Goal: Information Seeking & Learning: Learn about a topic

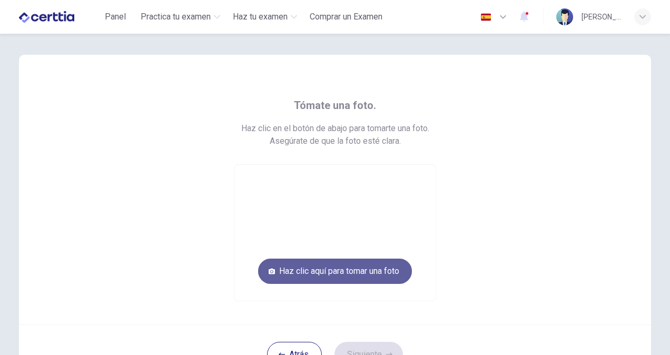
click at [329, 273] on button "Haz clic aquí para tomar una foto" at bounding box center [335, 271] width 154 height 25
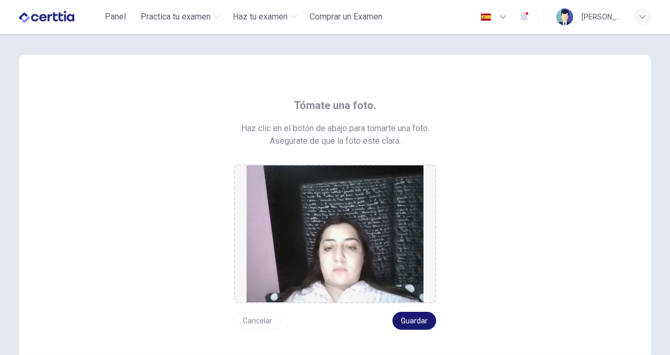
click at [412, 323] on button "Guardar" at bounding box center [414, 321] width 44 height 18
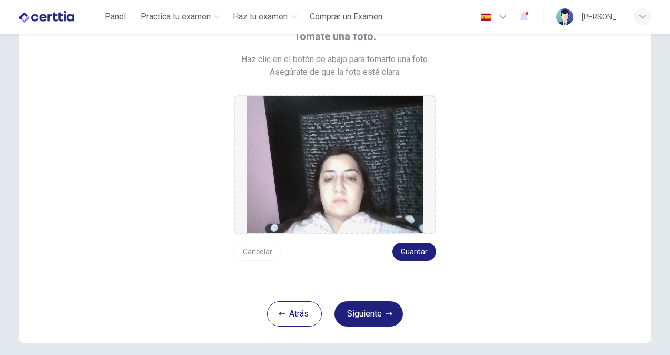
scroll to position [67, 0]
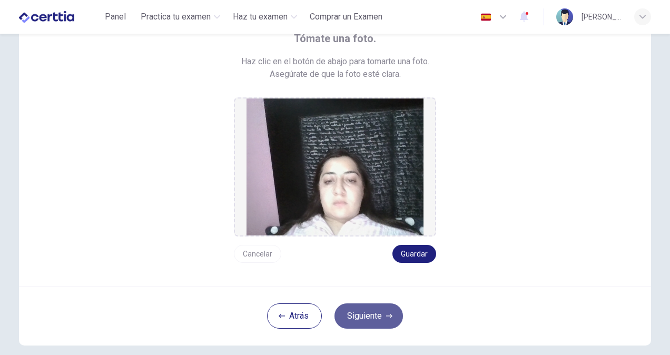
click at [361, 313] on button "Siguiente" at bounding box center [368, 315] width 68 height 25
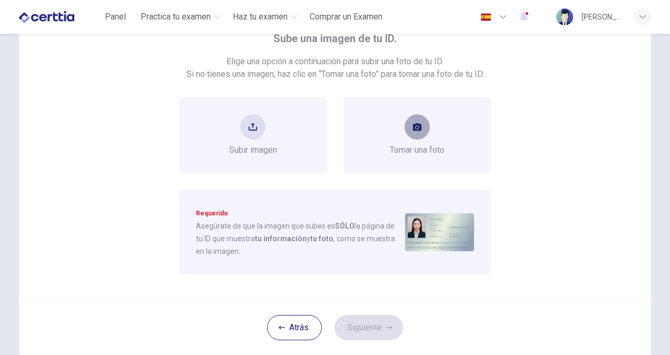
click at [417, 123] on icon "take photo" at bounding box center [417, 127] width 8 height 8
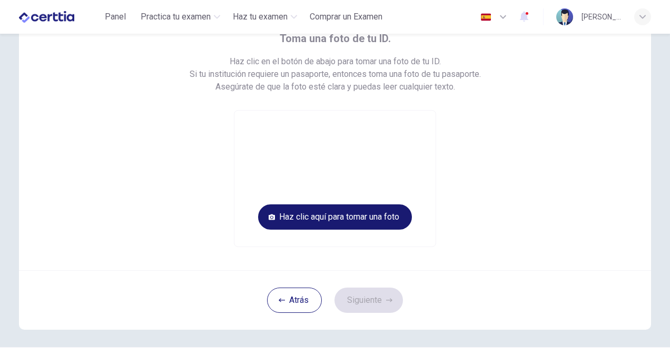
click at [371, 221] on button "Haz clic aquí para tomar una foto" at bounding box center [335, 216] width 154 height 25
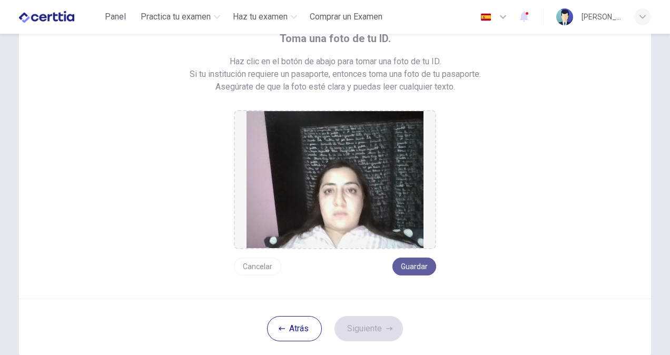
click at [402, 268] on button "Guardar" at bounding box center [414, 266] width 44 height 18
click at [366, 326] on button "Siguiente" at bounding box center [368, 328] width 68 height 25
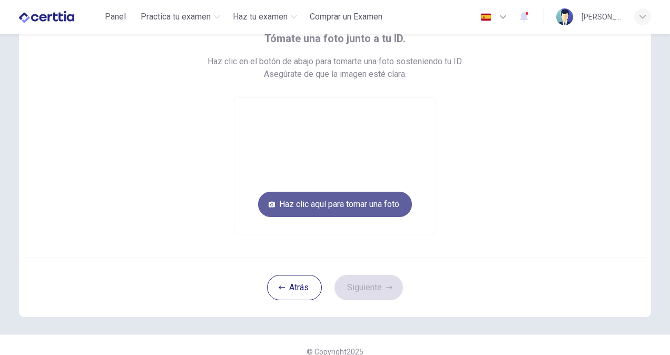
click at [355, 205] on button "Haz clic aquí para tomar una foto" at bounding box center [335, 204] width 154 height 25
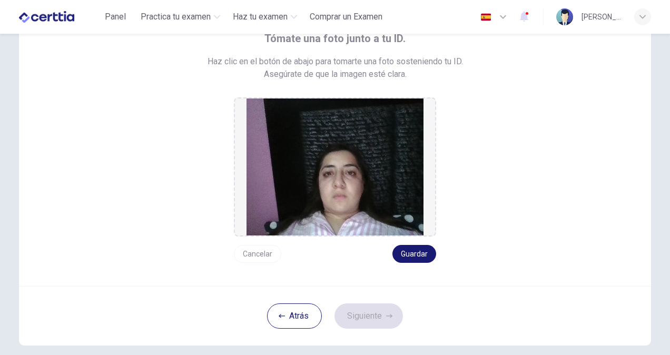
click at [420, 252] on button "Guardar" at bounding box center [414, 254] width 44 height 18
click at [376, 311] on button "Siguiente" at bounding box center [368, 315] width 68 height 25
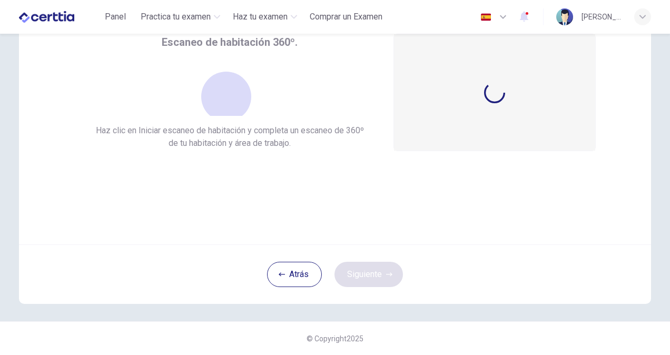
scroll to position [63, 0]
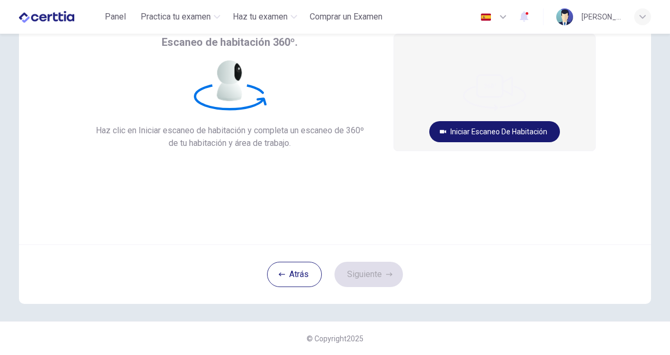
click at [484, 130] on button "Iniciar escaneo de habitación" at bounding box center [494, 131] width 131 height 21
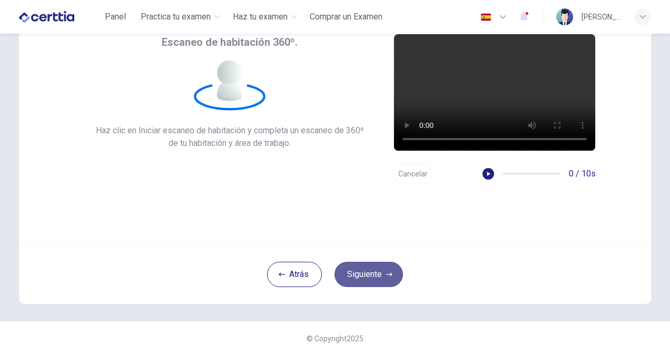
click at [370, 275] on button "Siguiente" at bounding box center [368, 274] width 68 height 25
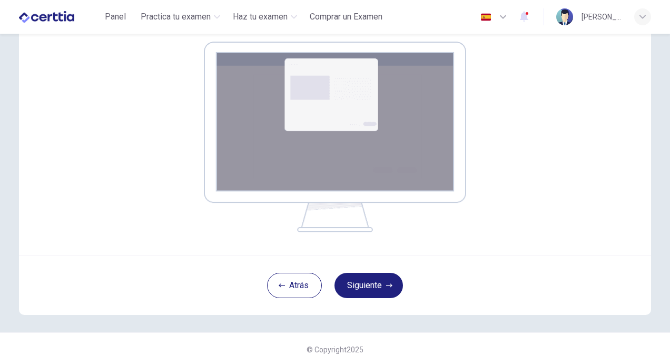
scroll to position [171, 0]
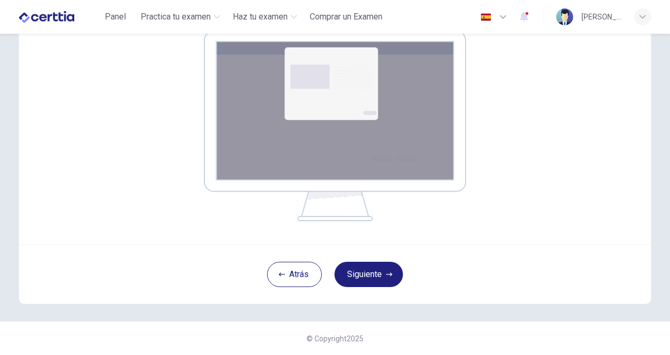
click at [356, 292] on div "Atrás Siguiente" at bounding box center [335, 274] width 632 height 60
click at [355, 279] on button "Siguiente" at bounding box center [368, 274] width 68 height 25
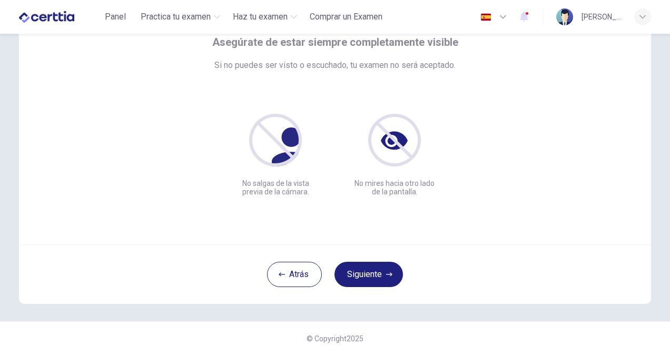
scroll to position [63, 0]
click at [363, 277] on button "Siguiente" at bounding box center [368, 274] width 68 height 25
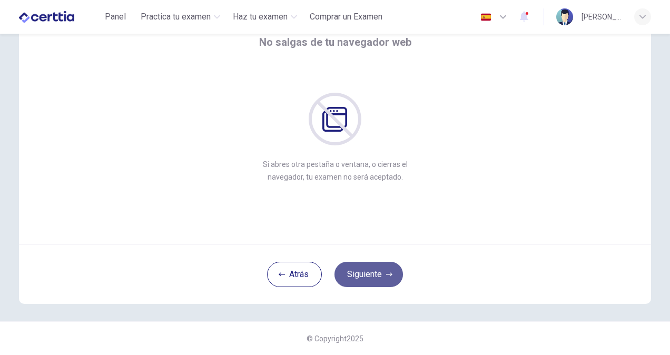
click at [363, 277] on button "Siguiente" at bounding box center [368, 274] width 68 height 25
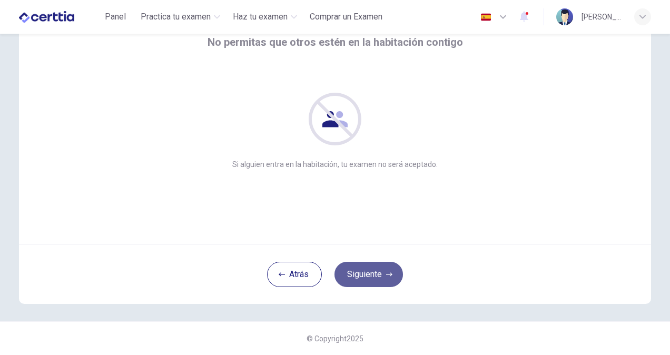
click at [363, 277] on button "Siguiente" at bounding box center [368, 274] width 68 height 25
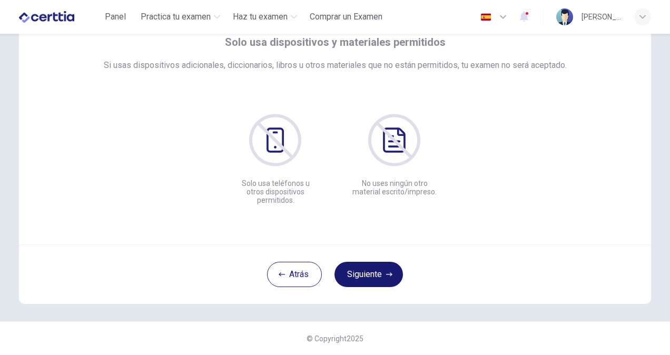
click at [363, 277] on button "Siguiente" at bounding box center [368, 274] width 68 height 25
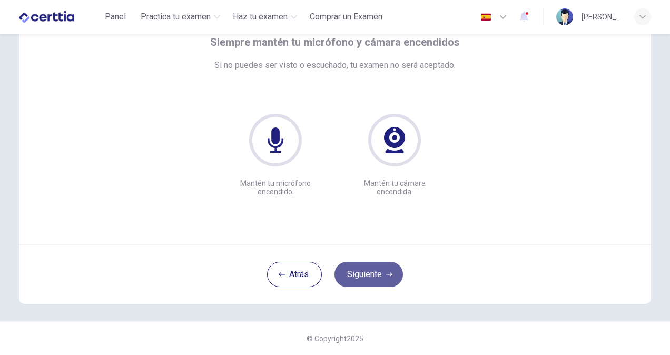
click at [362, 280] on button "Siguiente" at bounding box center [368, 274] width 68 height 25
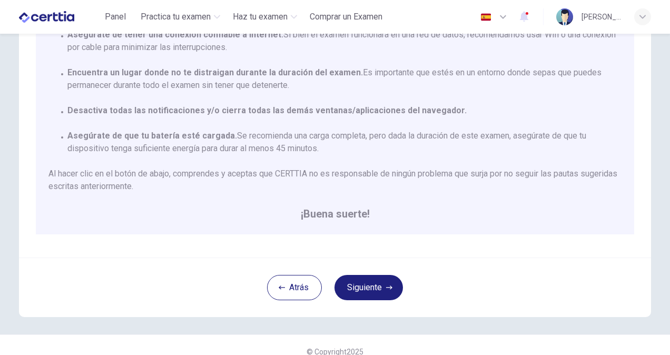
scroll to position [194, 0]
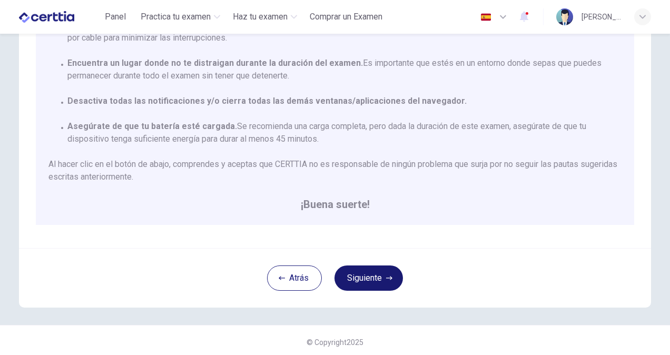
click at [351, 281] on button "Siguiente" at bounding box center [368, 277] width 68 height 25
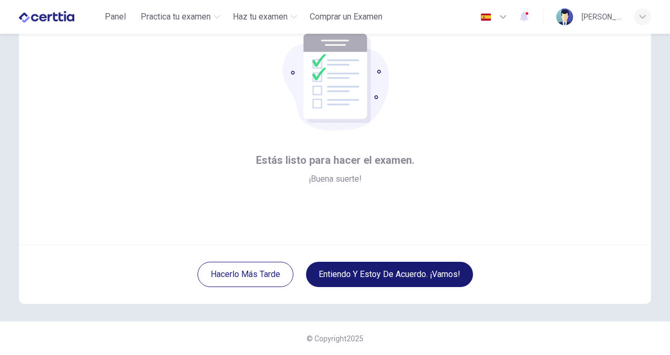
scroll to position [63, 0]
click at [351, 281] on button "Entiendo y estoy de acuerdo. ¡Vamos!" at bounding box center [389, 274] width 167 height 25
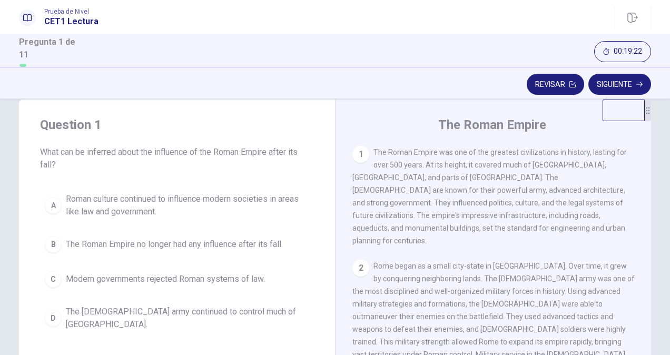
scroll to position [23, 0]
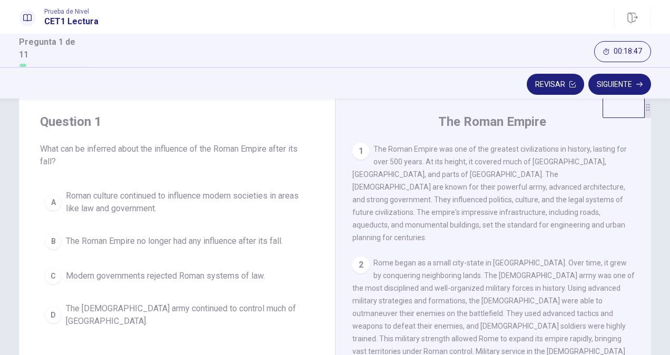
click at [225, 305] on span "The [DEMOGRAPHIC_DATA] army continued to control much of [GEOGRAPHIC_DATA]." at bounding box center [187, 314] width 243 height 25
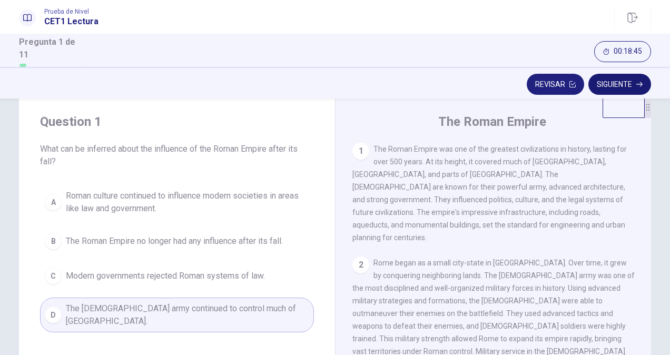
click at [617, 80] on button "Siguiente" at bounding box center [619, 84] width 63 height 21
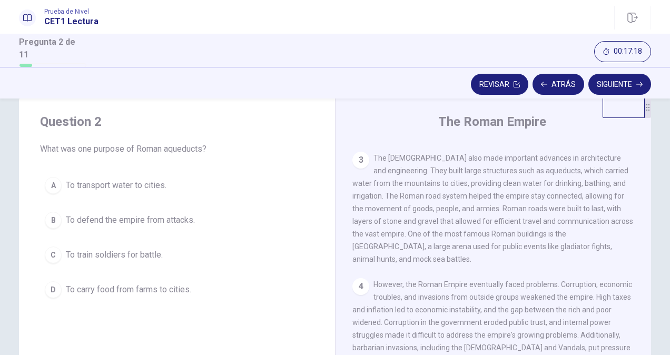
scroll to position [212, 0]
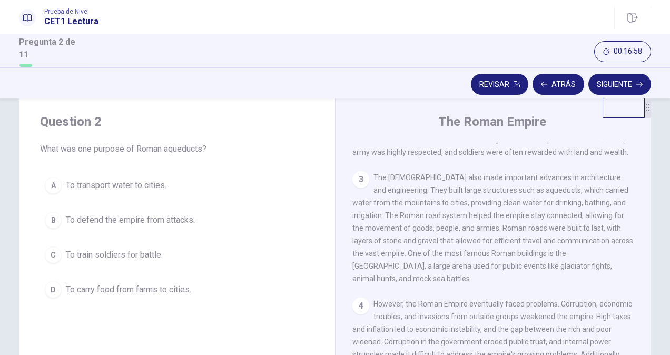
drag, startPoint x: 663, startPoint y: 196, endPoint x: 660, endPoint y: 216, distance: 19.7
click at [660, 216] on div "Question 2 What was one purpose of Roman aqueducts? A To transport water to cit…" at bounding box center [335, 279] width 666 height 366
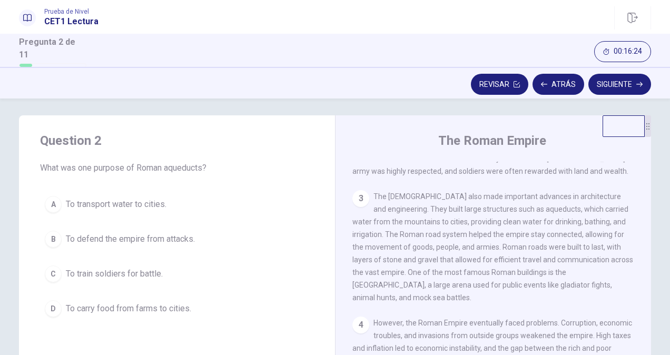
scroll to position [4, 0]
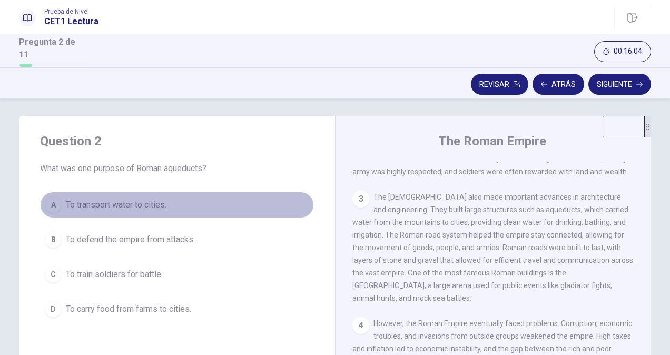
click at [136, 202] on span "To transport water to cities." at bounding box center [116, 205] width 101 height 13
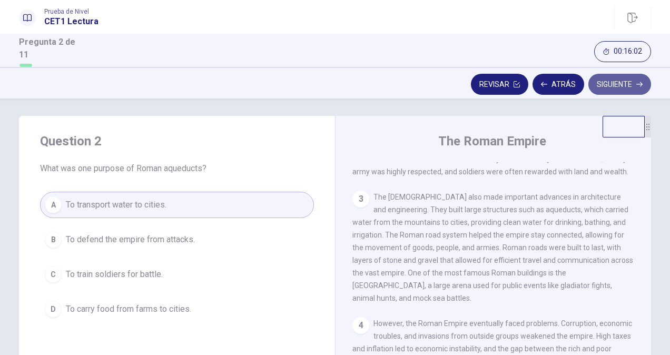
click at [607, 80] on button "Siguiente" at bounding box center [619, 84] width 63 height 21
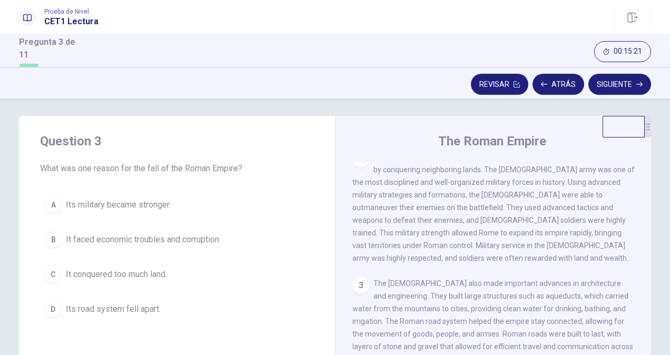
scroll to position [126, 0]
click at [568, 80] on button "Atrás" at bounding box center [558, 84] width 52 height 21
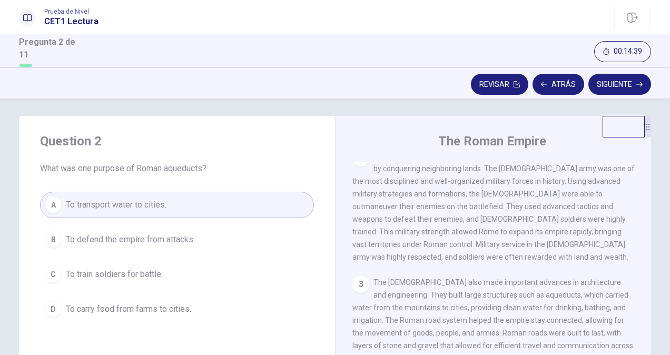
click at [138, 273] on span "To train soldiers for battle." at bounding box center [114, 274] width 97 height 13
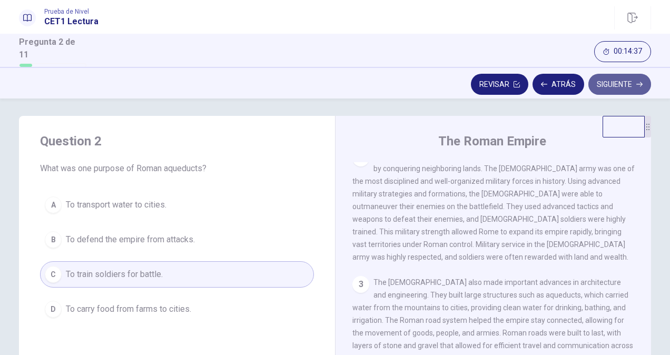
click at [612, 88] on button "Siguiente" at bounding box center [619, 84] width 63 height 21
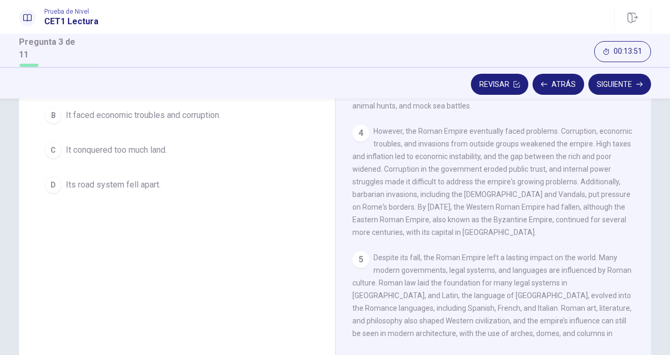
scroll to position [114, 0]
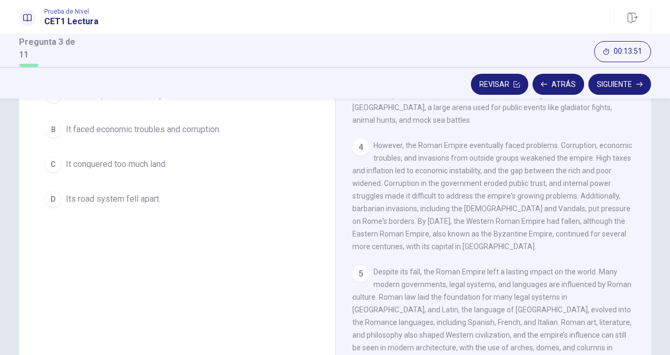
click at [656, 289] on div "Question 3 What was one reason for the fall of the Roman Empire? A Its military…" at bounding box center [335, 189] width 666 height 366
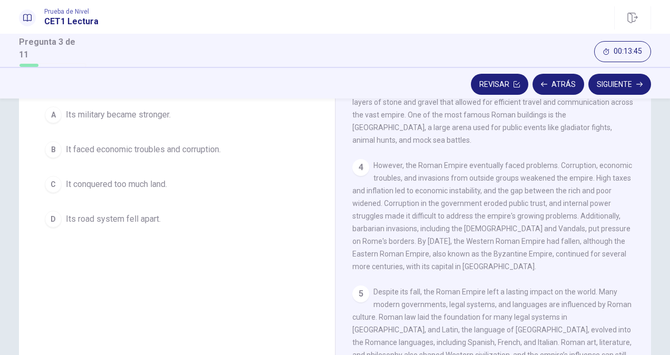
scroll to position [95, 0]
click at [647, 255] on div "The Roman Empire 1 The Roman Empire was one of the greatest civilizations in hi…" at bounding box center [493, 208] width 316 height 366
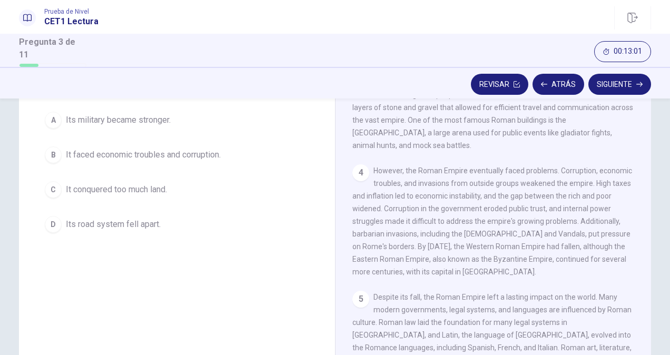
scroll to position [87, 0]
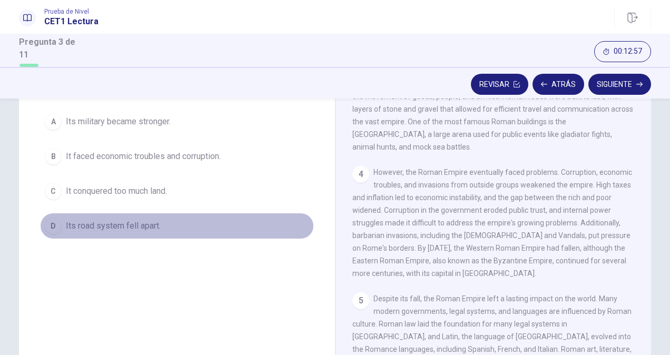
click at [118, 226] on span "Its road system fell apart." at bounding box center [113, 226] width 95 height 13
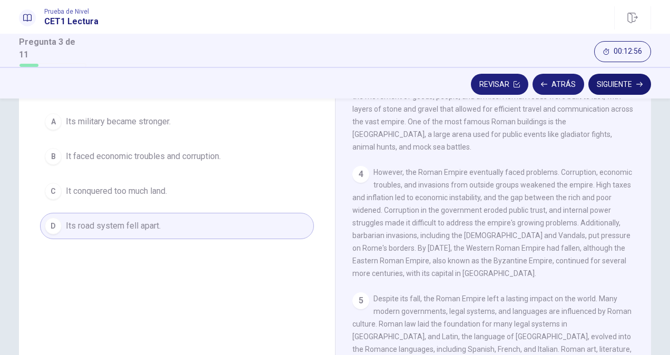
click at [603, 82] on button "Siguiente" at bounding box center [619, 84] width 63 height 21
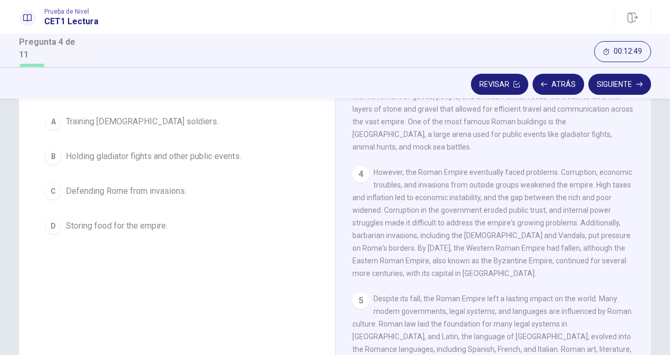
drag, startPoint x: 639, startPoint y: 264, endPoint x: 643, endPoint y: 242, distance: 23.0
click at [643, 242] on div "1 The Roman Empire was one of the greatest civilizations in history, lasting fo…" at bounding box center [500, 230] width 296 height 303
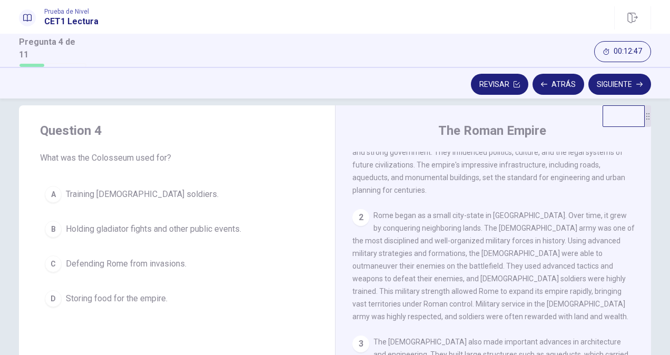
scroll to position [0, 0]
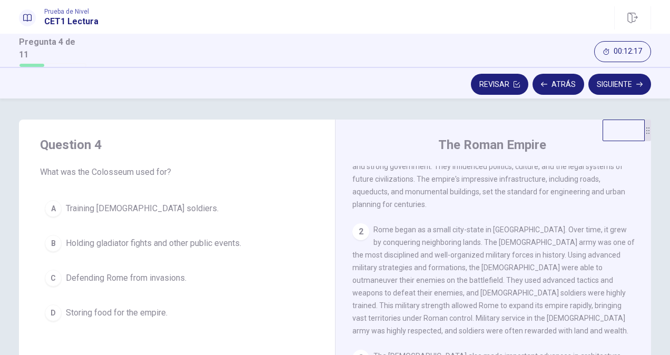
click at [160, 240] on span "Holding gladiator fights and other public events." at bounding box center [153, 243] width 175 height 13
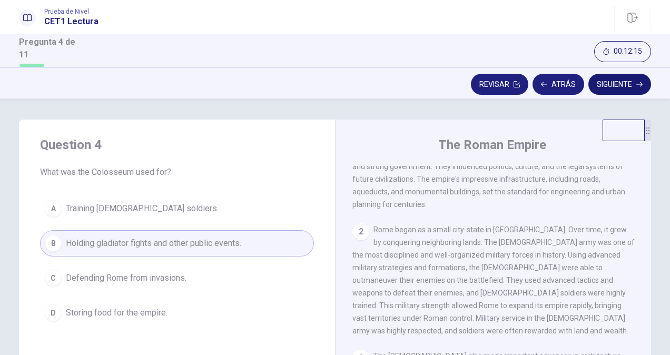
click at [620, 78] on button "Siguiente" at bounding box center [619, 84] width 63 height 21
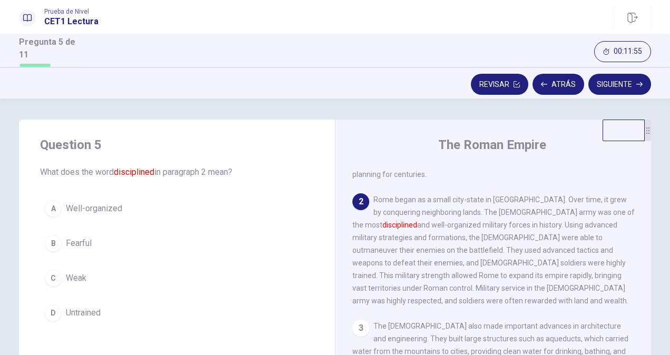
scroll to position [85, 0]
click at [550, 84] on button "Atrás" at bounding box center [558, 84] width 52 height 21
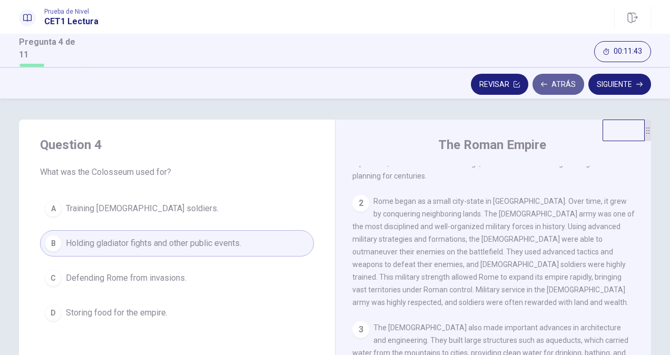
click at [550, 84] on button "Atrás" at bounding box center [558, 84] width 52 height 21
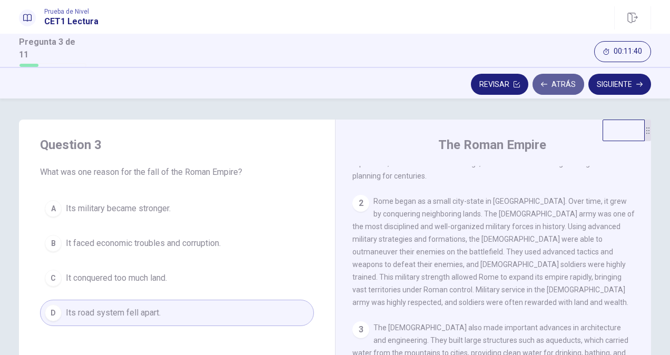
click at [550, 84] on button "Atrás" at bounding box center [558, 84] width 52 height 21
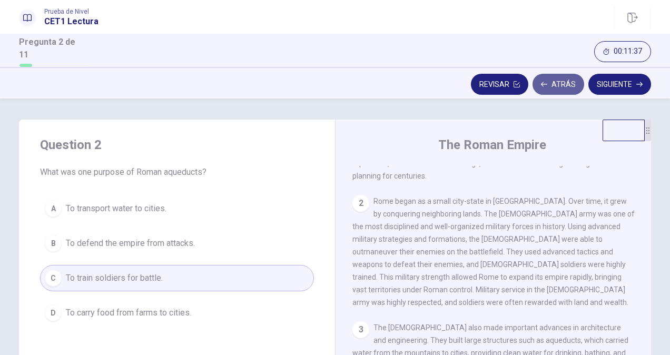
click at [550, 84] on button "Atrás" at bounding box center [558, 84] width 52 height 21
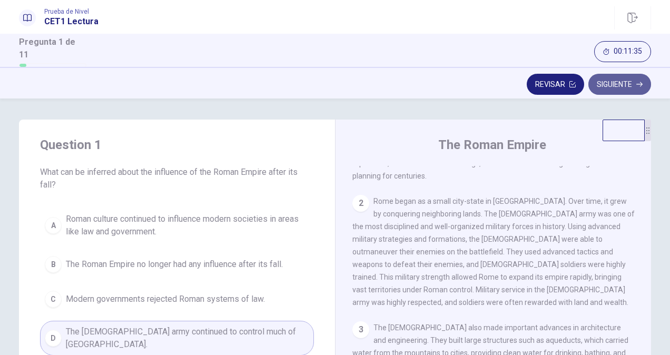
click at [610, 81] on button "Siguiente" at bounding box center [619, 84] width 63 height 21
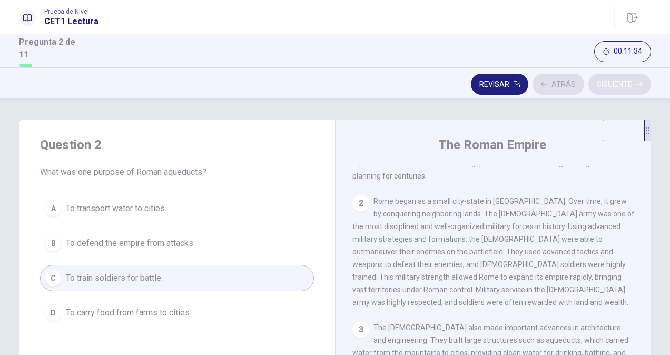
click at [610, 81] on div "Revisar Atrás Siguiente" at bounding box center [335, 84] width 632 height 20
click at [610, 81] on button "Siguiente" at bounding box center [619, 84] width 63 height 21
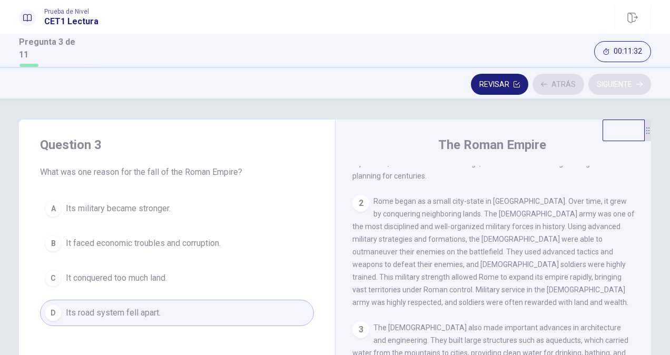
click at [610, 81] on div "Revisar Atrás Siguiente" at bounding box center [335, 84] width 632 height 20
click at [610, 81] on button "Siguiente" at bounding box center [619, 84] width 63 height 21
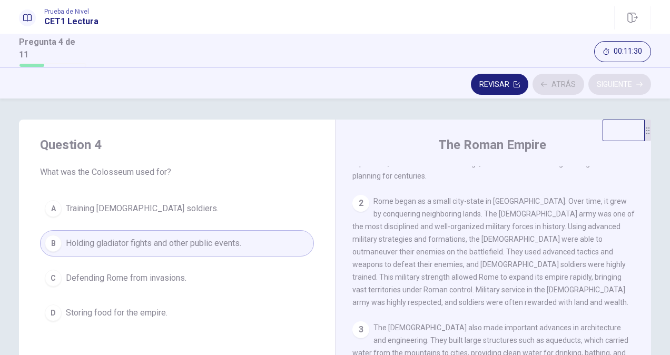
click at [610, 81] on div "Revisar Atrás Siguiente" at bounding box center [335, 84] width 632 height 20
click at [610, 81] on button "Siguiente" at bounding box center [619, 84] width 63 height 21
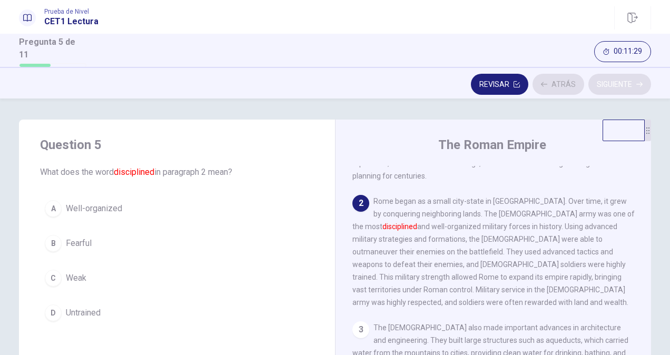
scroll to position [103, 0]
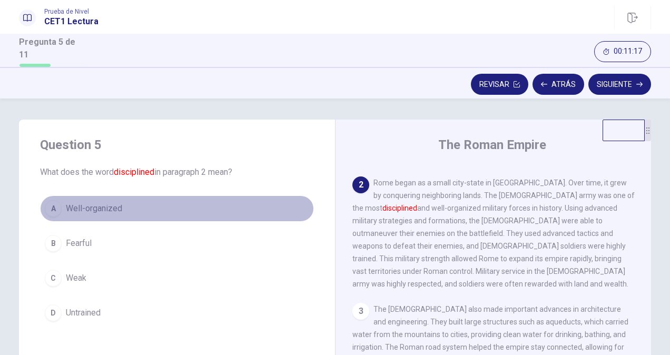
click at [81, 210] on span "Well-organized" at bounding box center [94, 208] width 56 height 13
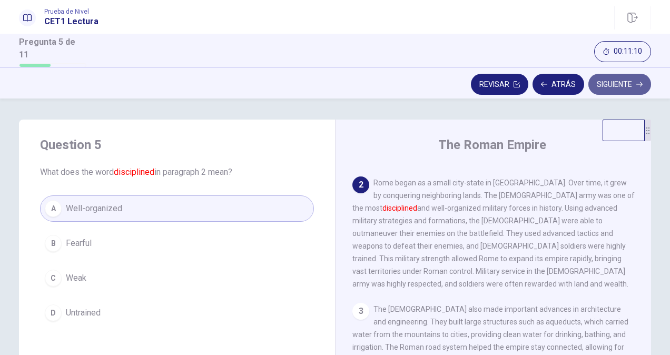
click at [606, 84] on button "Siguiente" at bounding box center [619, 84] width 63 height 21
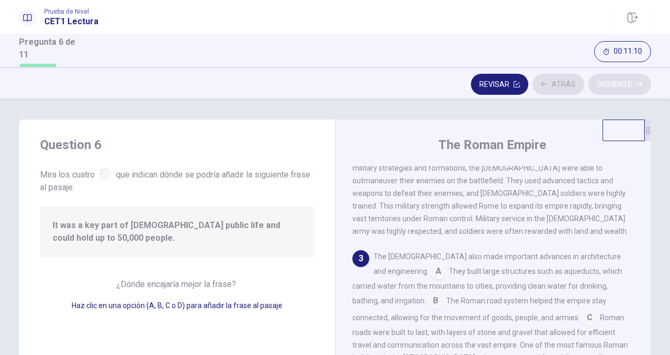
scroll to position [166, 0]
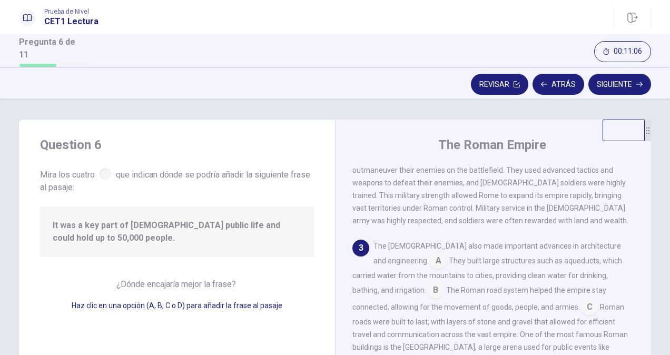
click at [107, 171] on div at bounding box center [106, 174] width 12 height 12
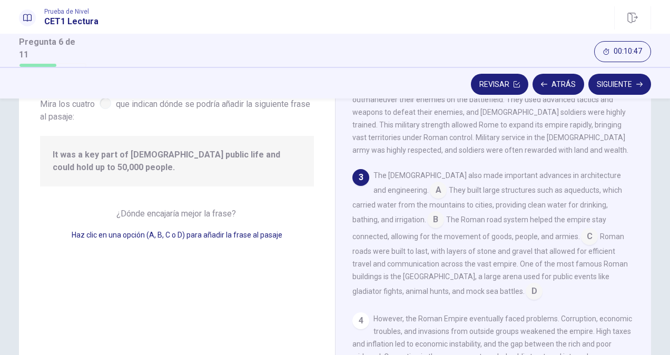
scroll to position [68, 0]
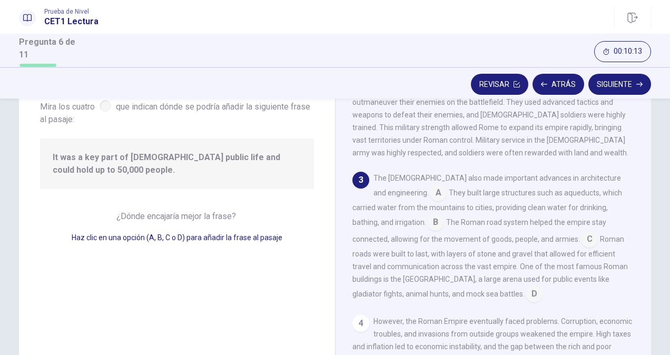
click at [430, 185] on input at bounding box center [438, 193] width 17 height 17
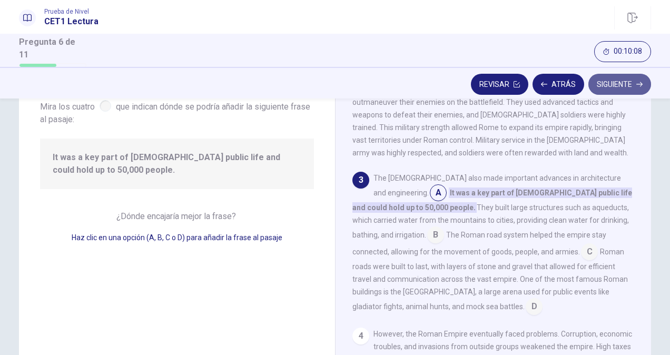
click at [618, 81] on button "Siguiente" at bounding box center [619, 84] width 63 height 21
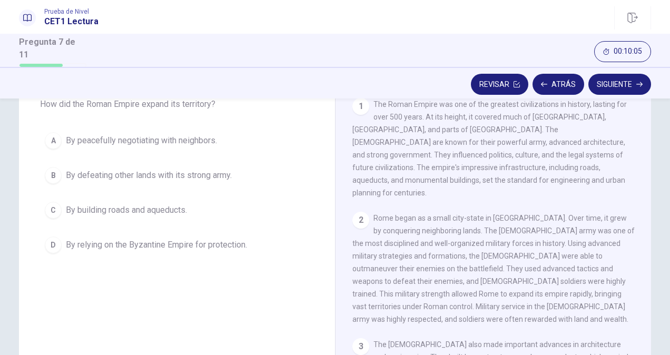
drag, startPoint x: 663, startPoint y: 146, endPoint x: 666, endPoint y: 123, distance: 23.3
click at [666, 123] on div "Question 7 How did the Roman Empire expand its territory? A By peacefully negot…" at bounding box center [335, 226] width 670 height 256
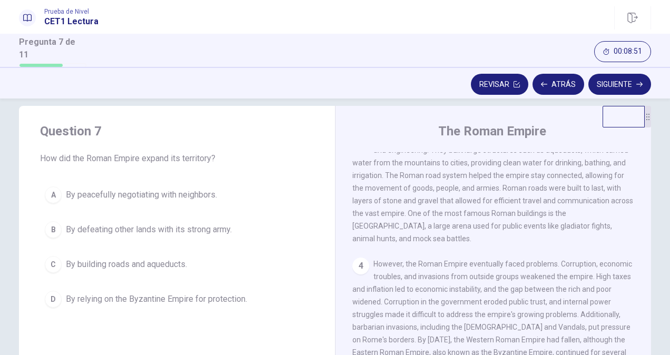
scroll to position [280, 0]
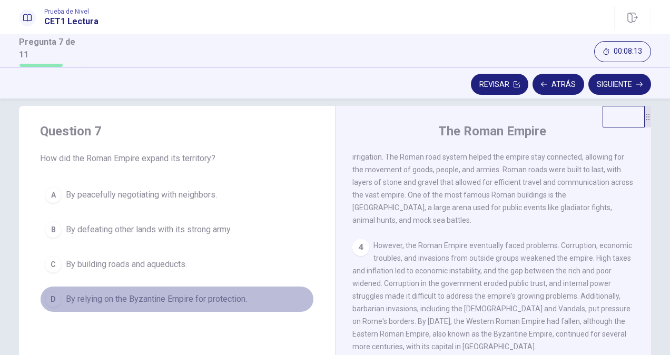
click at [198, 295] on span "By relying on the Byzantine Empire for protection." at bounding box center [156, 299] width 181 height 13
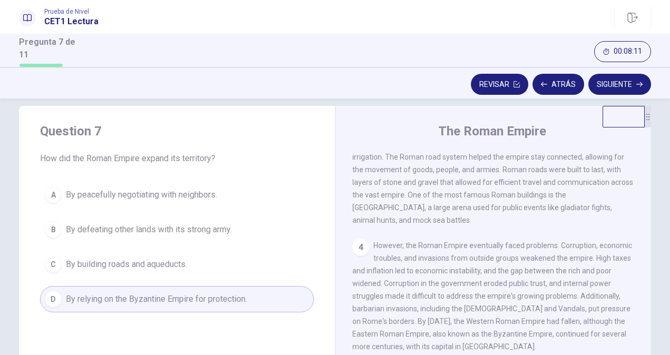
click at [607, 88] on button "Siguiente" at bounding box center [619, 84] width 63 height 21
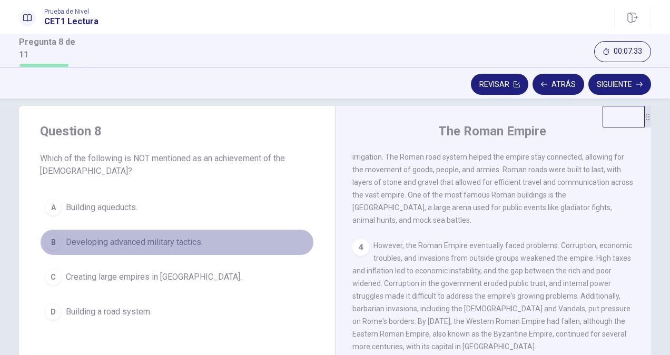
click at [184, 242] on span "Developing advanced military tactics." at bounding box center [134, 242] width 137 height 13
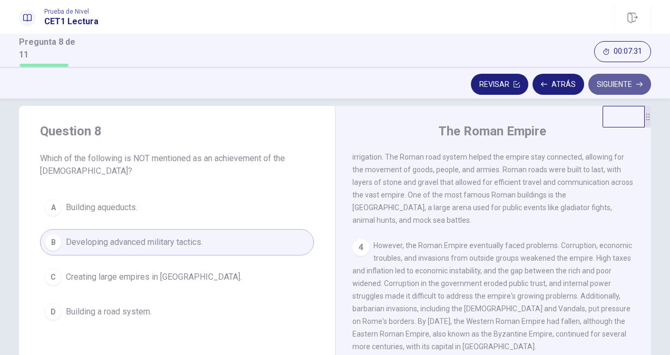
click at [600, 81] on button "Siguiente" at bounding box center [619, 84] width 63 height 21
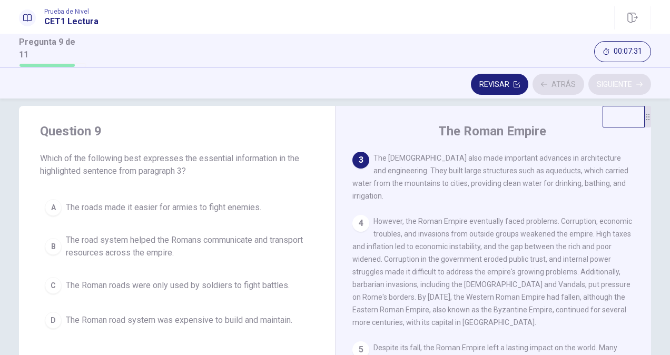
scroll to position [215, 0]
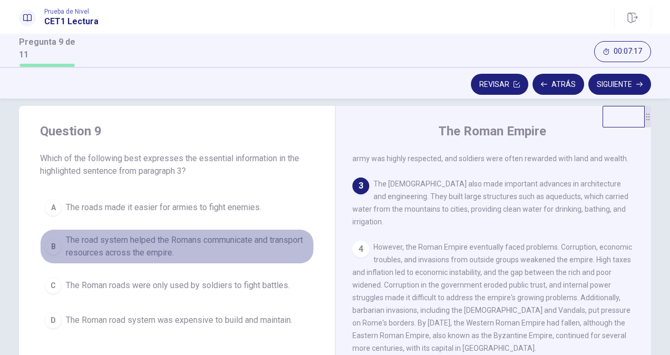
click at [216, 236] on span "The road system helped the Romans communicate and transport resources across th…" at bounding box center [187, 246] width 243 height 25
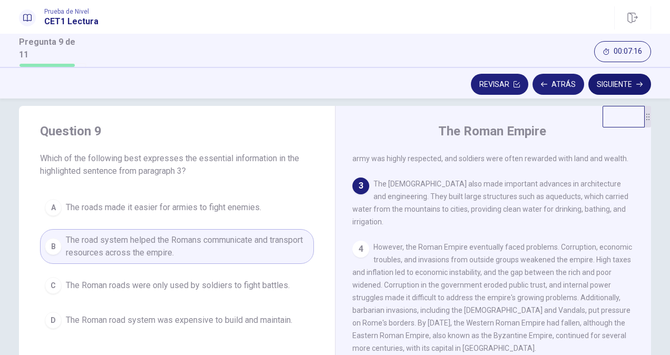
click at [610, 85] on button "Siguiente" at bounding box center [619, 84] width 63 height 21
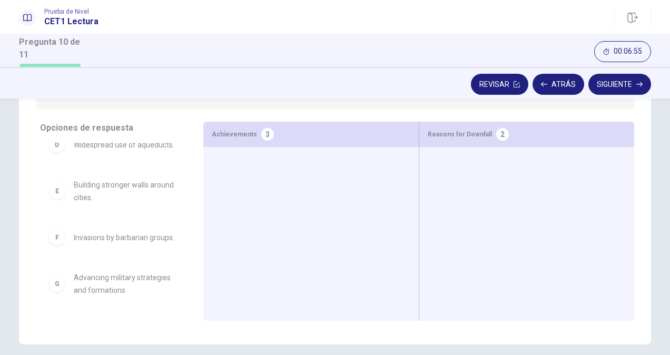
scroll to position [0, 0]
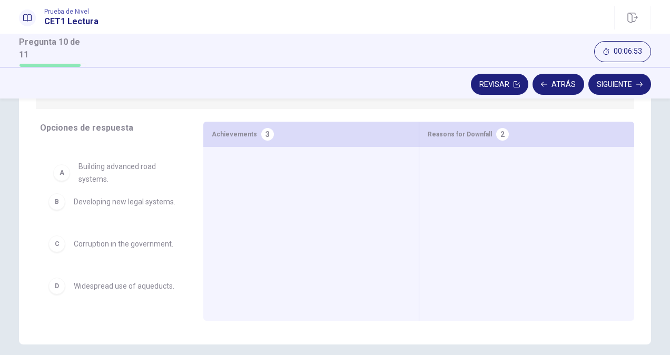
drag, startPoint x: 93, startPoint y: 159, endPoint x: 102, endPoint y: 171, distance: 15.4
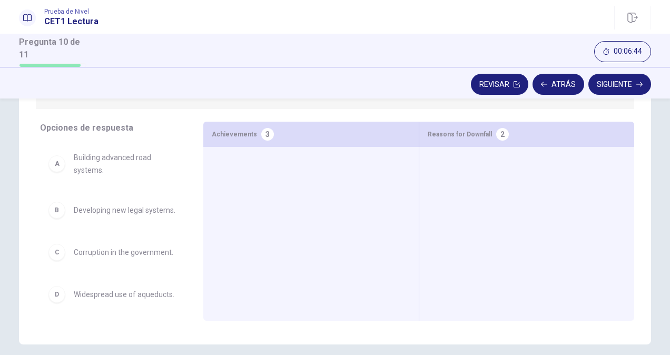
drag, startPoint x: 664, startPoint y: 204, endPoint x: 664, endPoint y: 184, distance: 20.0
click at [664, 184] on div "Question 10 Ver texto Instrucciones: Select the appropriate phrases from the an…" at bounding box center [335, 161] width 666 height 366
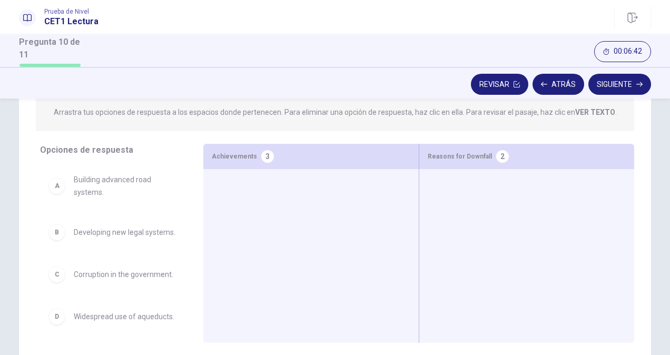
scroll to position [141, 0]
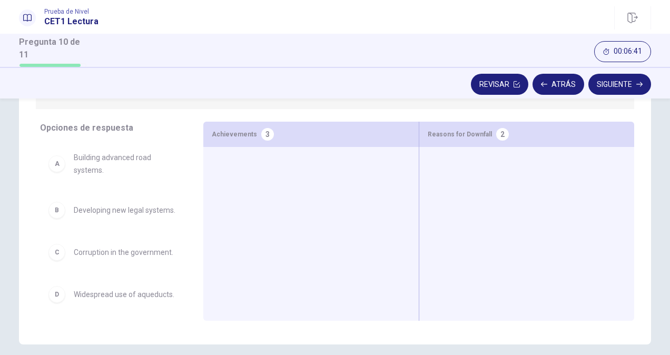
click at [655, 199] on div "Question 10 Ver texto Instrucciones: Select the appropriate phrases from the an…" at bounding box center [335, 161] width 666 height 366
click at [552, 86] on button "Atrás" at bounding box center [558, 84] width 52 height 21
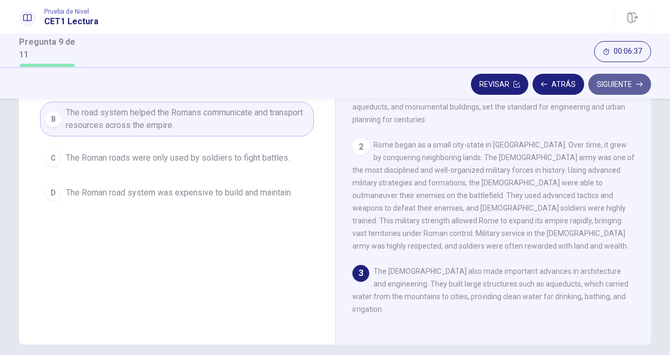
click at [612, 90] on button "Siguiente" at bounding box center [619, 84] width 63 height 21
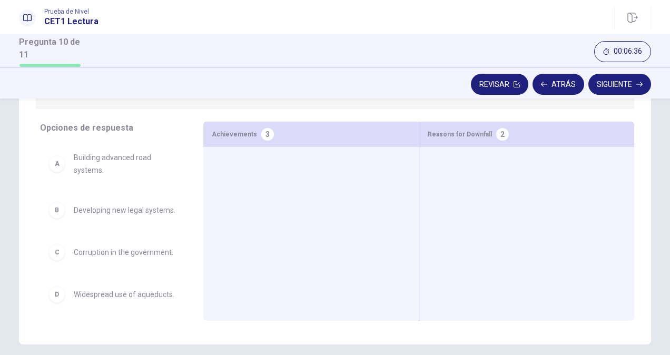
click at [419, 166] on div at bounding box center [526, 217] width 215 height 141
click at [630, 156] on div at bounding box center [526, 217] width 215 height 141
click at [644, 162] on div "Opciones de respuesta A Building advanced road systems. B Developing new legal …" at bounding box center [335, 224] width 632 height 204
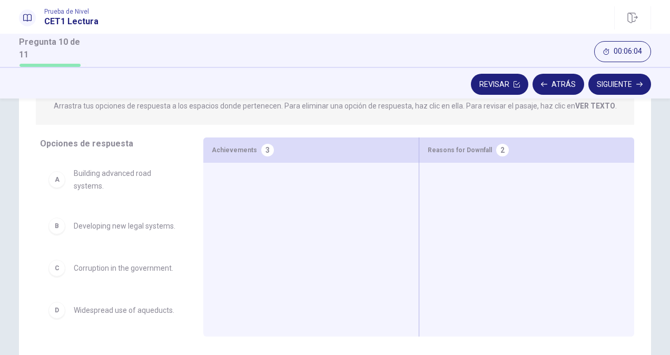
scroll to position [1, 0]
drag, startPoint x: 104, startPoint y: 284, endPoint x: 505, endPoint y: 189, distance: 412.4
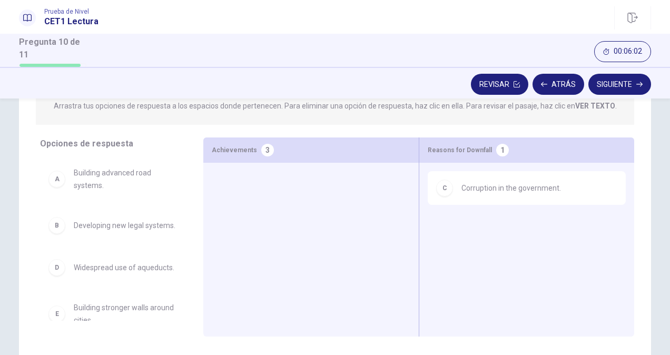
click at [497, 192] on span "Corruption in the government." at bounding box center [511, 188] width 100 height 13
click at [469, 195] on div "C Corruption in the government." at bounding box center [526, 188] width 181 height 17
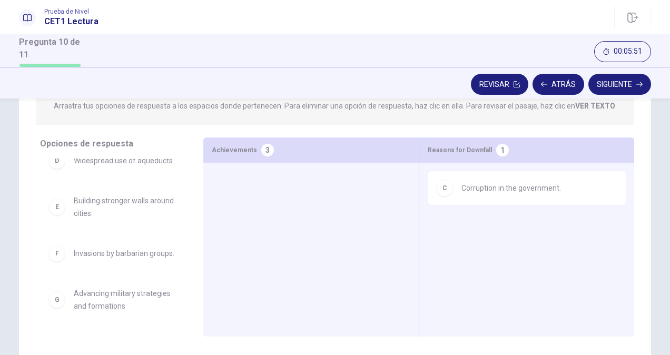
scroll to position [133, 0]
drag, startPoint x: 98, startPoint y: 306, endPoint x: 296, endPoint y: 230, distance: 212.2
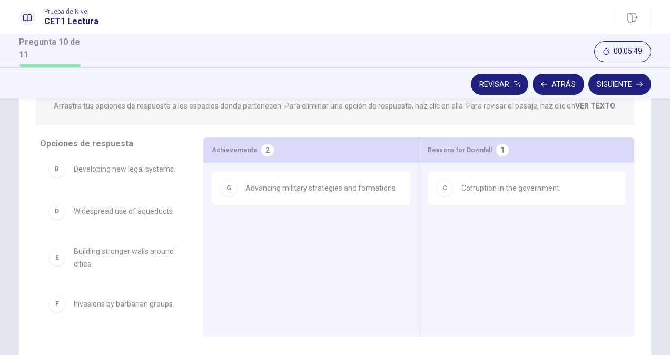
scroll to position [82, 0]
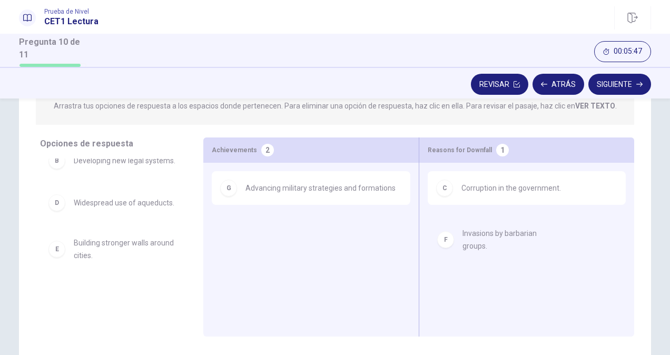
drag, startPoint x: 88, startPoint y: 302, endPoint x: 550, endPoint y: 221, distance: 468.9
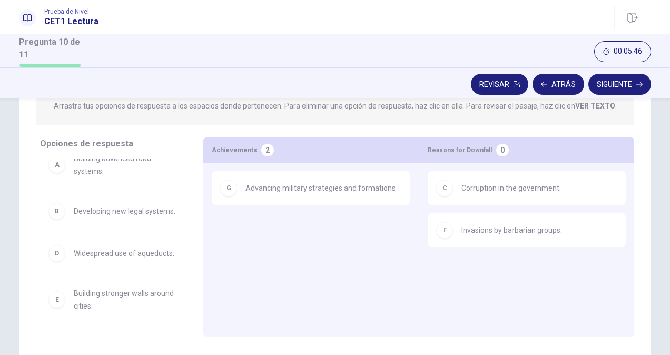
scroll to position [32, 0]
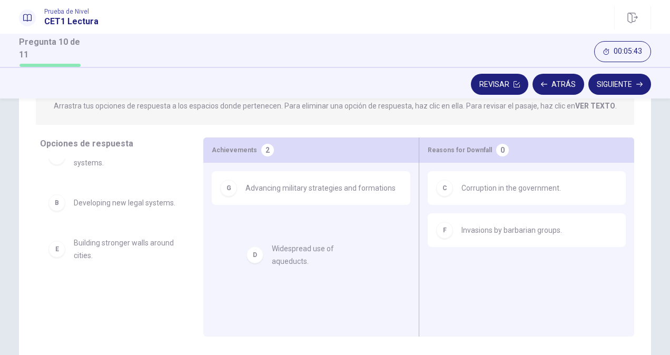
drag, startPoint x: 86, startPoint y: 249, endPoint x: 293, endPoint y: 259, distance: 206.7
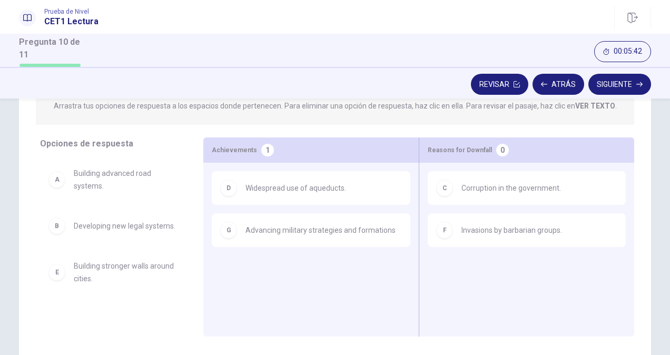
scroll to position [0, 0]
drag, startPoint x: 96, startPoint y: 279, endPoint x: 531, endPoint y: 290, distance: 435.6
drag, startPoint x: 91, startPoint y: 275, endPoint x: 498, endPoint y: 277, distance: 407.0
drag, startPoint x: 117, startPoint y: 232, endPoint x: 308, endPoint y: 292, distance: 200.0
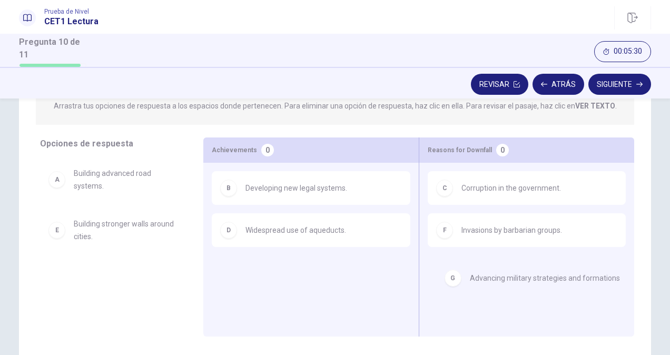
drag, startPoint x: 275, startPoint y: 274, endPoint x: 507, endPoint y: 282, distance: 231.8
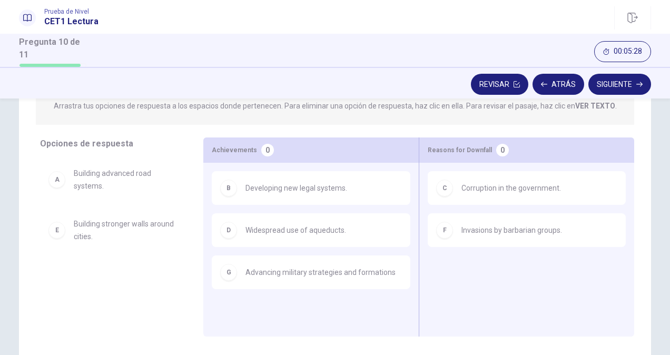
click at [92, 175] on span "Building advanced road systems." at bounding box center [126, 179] width 104 height 25
drag, startPoint x: 92, startPoint y: 175, endPoint x: 319, endPoint y: 326, distance: 272.7
drag, startPoint x: 86, startPoint y: 182, endPoint x: 597, endPoint y: 315, distance: 527.5
drag, startPoint x: 90, startPoint y: 233, endPoint x: 303, endPoint y: 327, distance: 233.6
drag, startPoint x: 94, startPoint y: 237, endPoint x: 501, endPoint y: 281, distance: 409.4
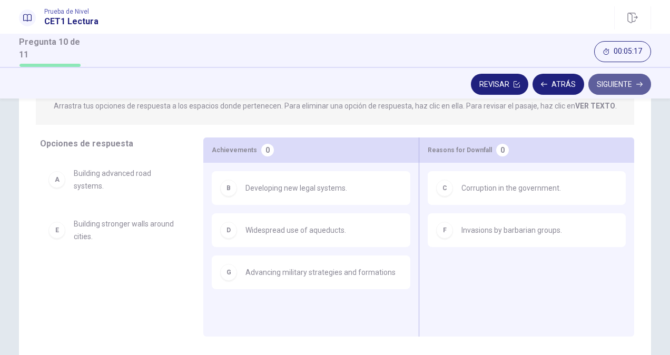
click at [612, 86] on button "Siguiente" at bounding box center [619, 84] width 63 height 21
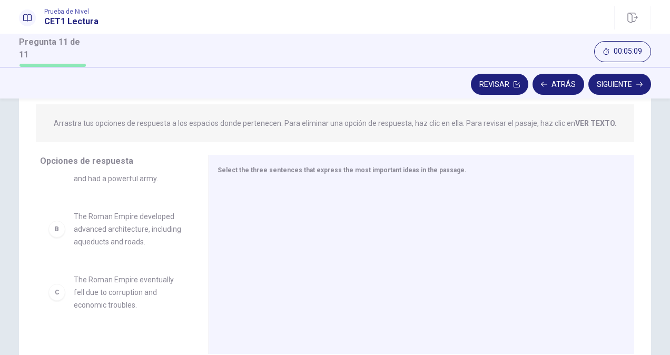
scroll to position [39, 0]
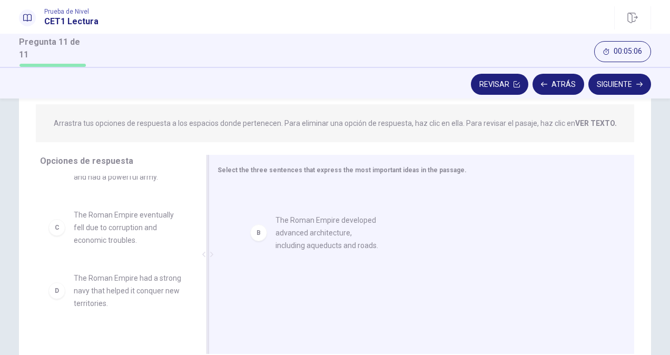
drag, startPoint x: 118, startPoint y: 225, endPoint x: 324, endPoint y: 231, distance: 206.5
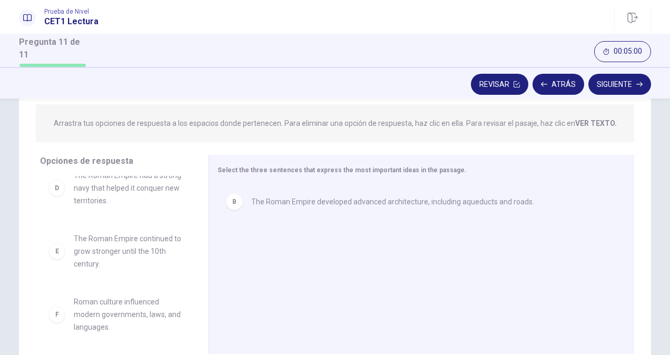
scroll to position [145, 0]
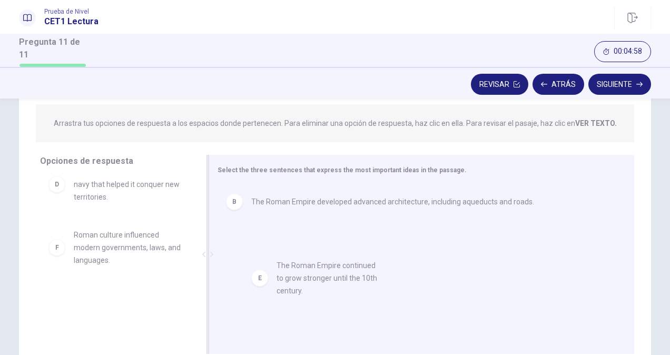
drag, startPoint x: 75, startPoint y: 247, endPoint x: 282, endPoint y: 280, distance: 210.0
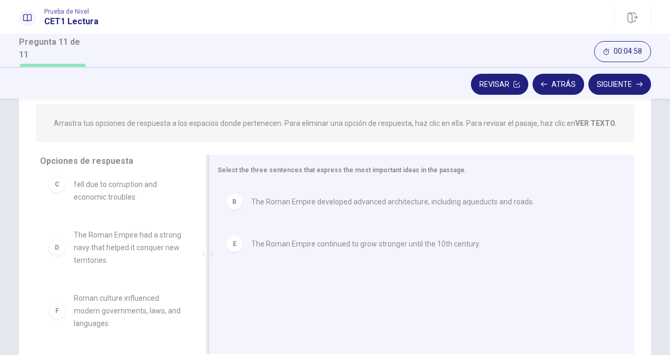
scroll to position [82, 0]
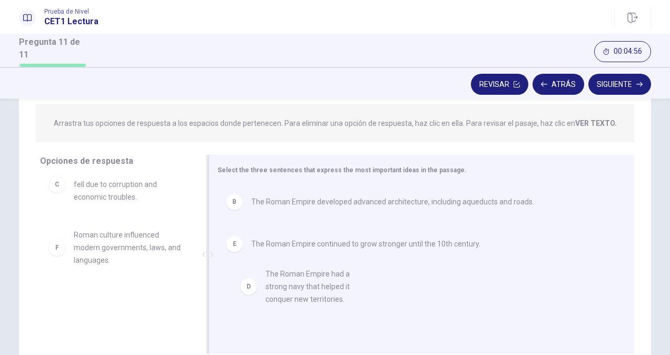
drag, startPoint x: 95, startPoint y: 254, endPoint x: 300, endPoint y: 296, distance: 209.7
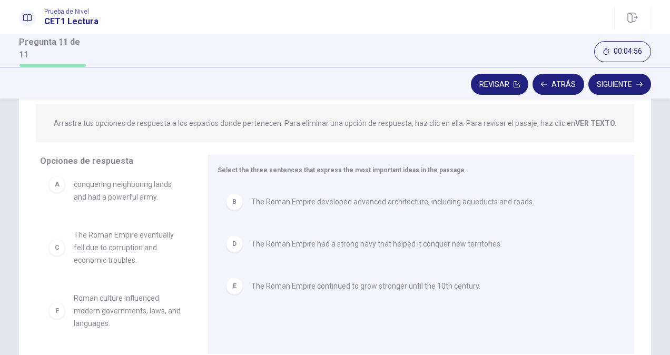
scroll to position [19, 0]
click at [613, 87] on button "Siguiente" at bounding box center [619, 84] width 63 height 21
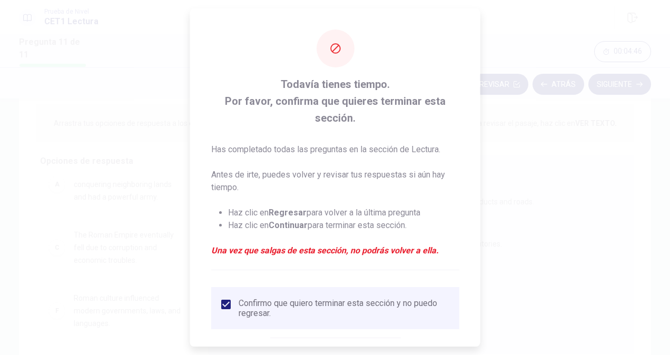
scroll to position [55, 0]
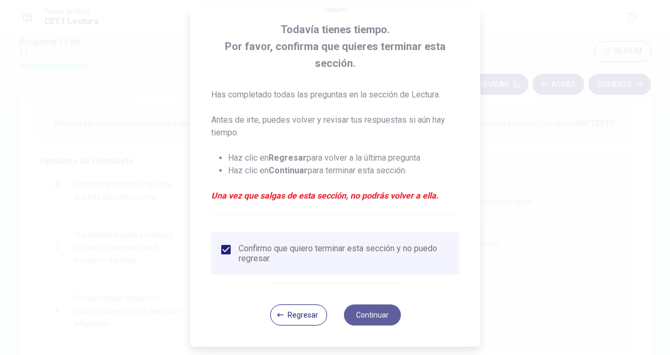
click at [366, 320] on button "Continuar" at bounding box center [371, 314] width 57 height 21
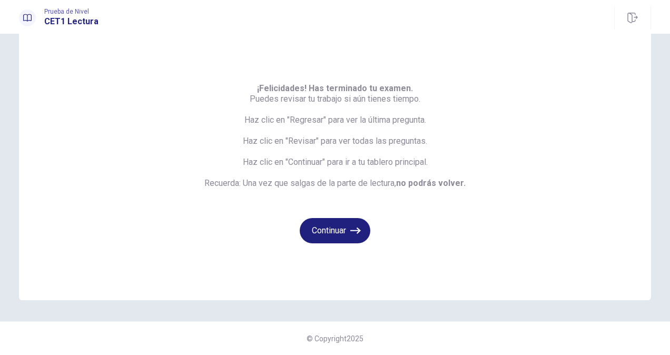
scroll to position [28, 0]
click at [299, 140] on span "¡Felicidades! Has terminado tu examen. Puedes revisar tu trabajo si aún tienes …" at bounding box center [334, 135] width 261 height 105
click at [334, 221] on button "Continuar" at bounding box center [335, 230] width 71 height 25
